Goal: Task Accomplishment & Management: Use online tool/utility

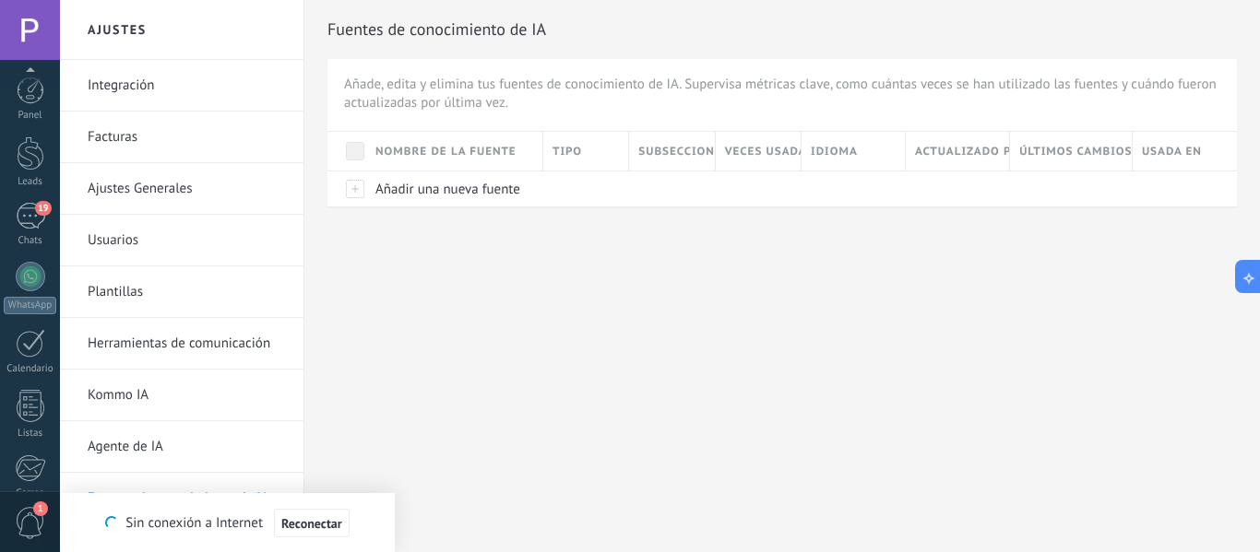
scroll to position [215, 0]
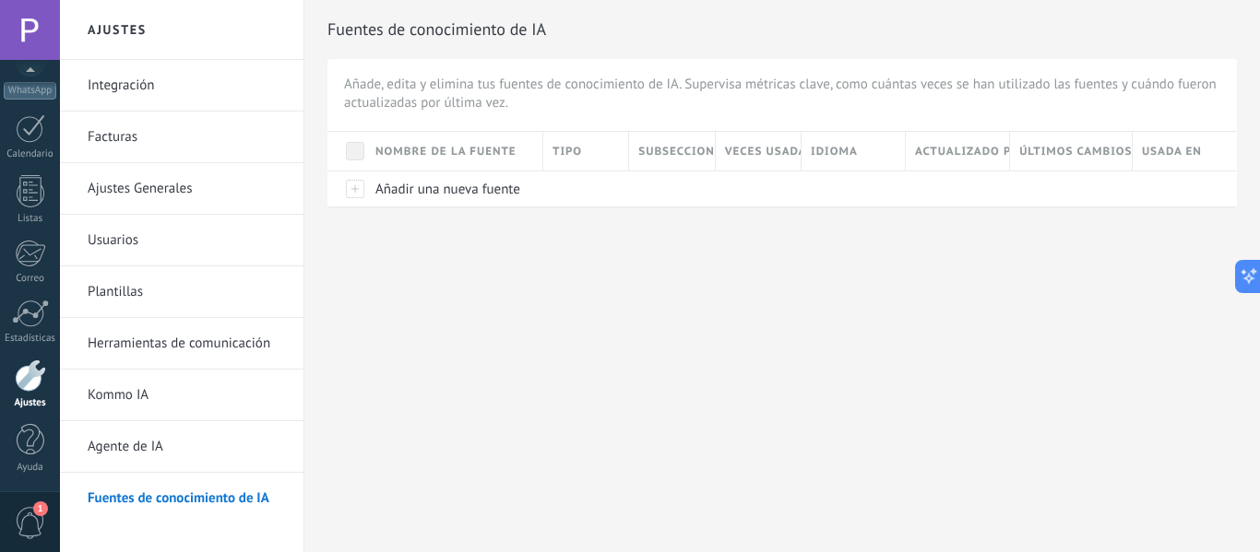
click at [172, 89] on link "Integración" at bounding box center [186, 86] width 197 height 52
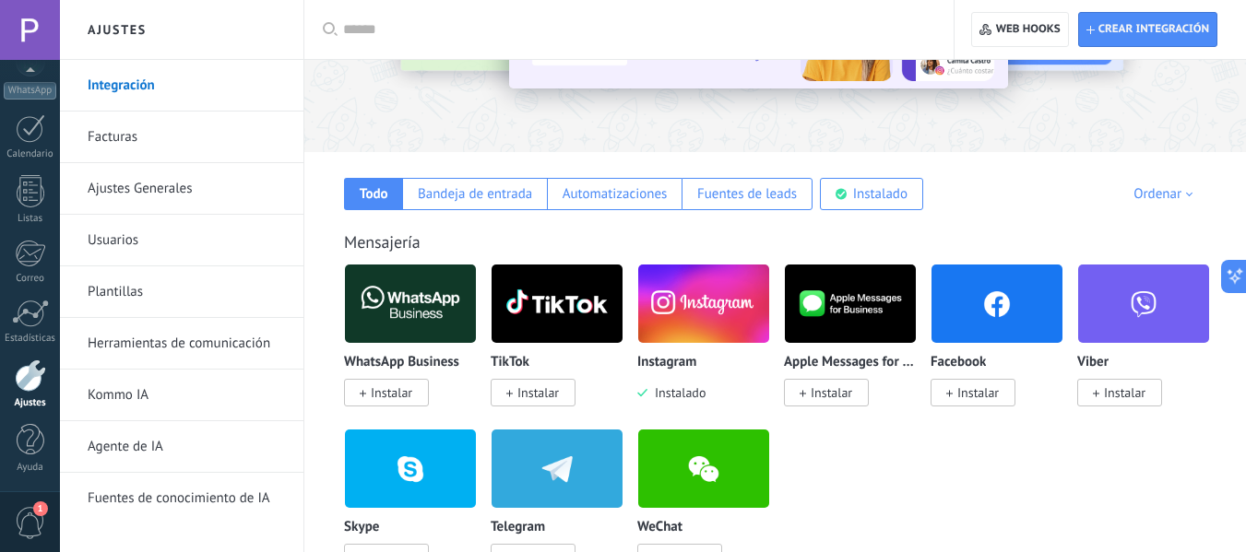
scroll to position [207, 0]
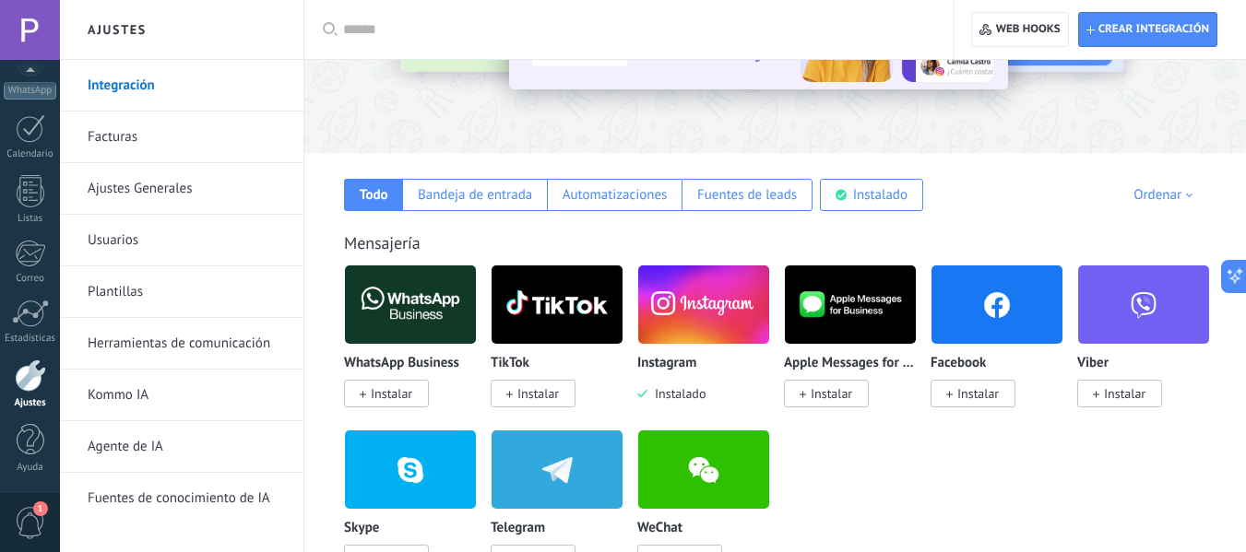
drag, startPoint x: 743, startPoint y: 358, endPoint x: 792, endPoint y: 251, distance: 117.6
click at [792, 251] on div "Mensajería WhatsApp Business Instalar TikTok Instalar Instagram Instalado Apple…" at bounding box center [775, 384] width 905 height 376
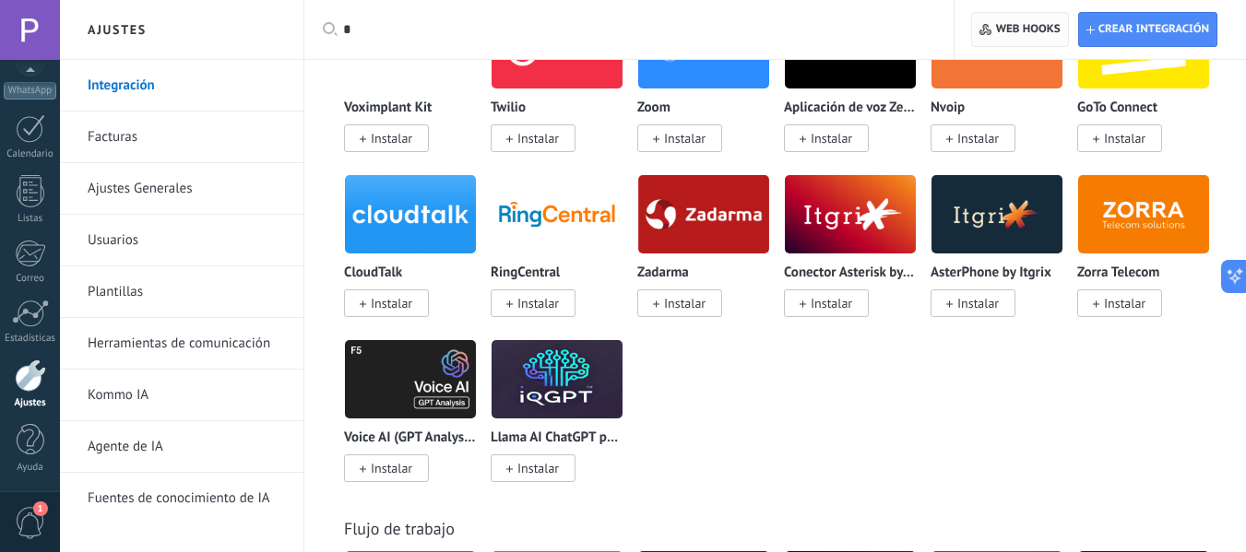
scroll to position [0, 0]
